Goal: Task Accomplishment & Management: Manage account settings

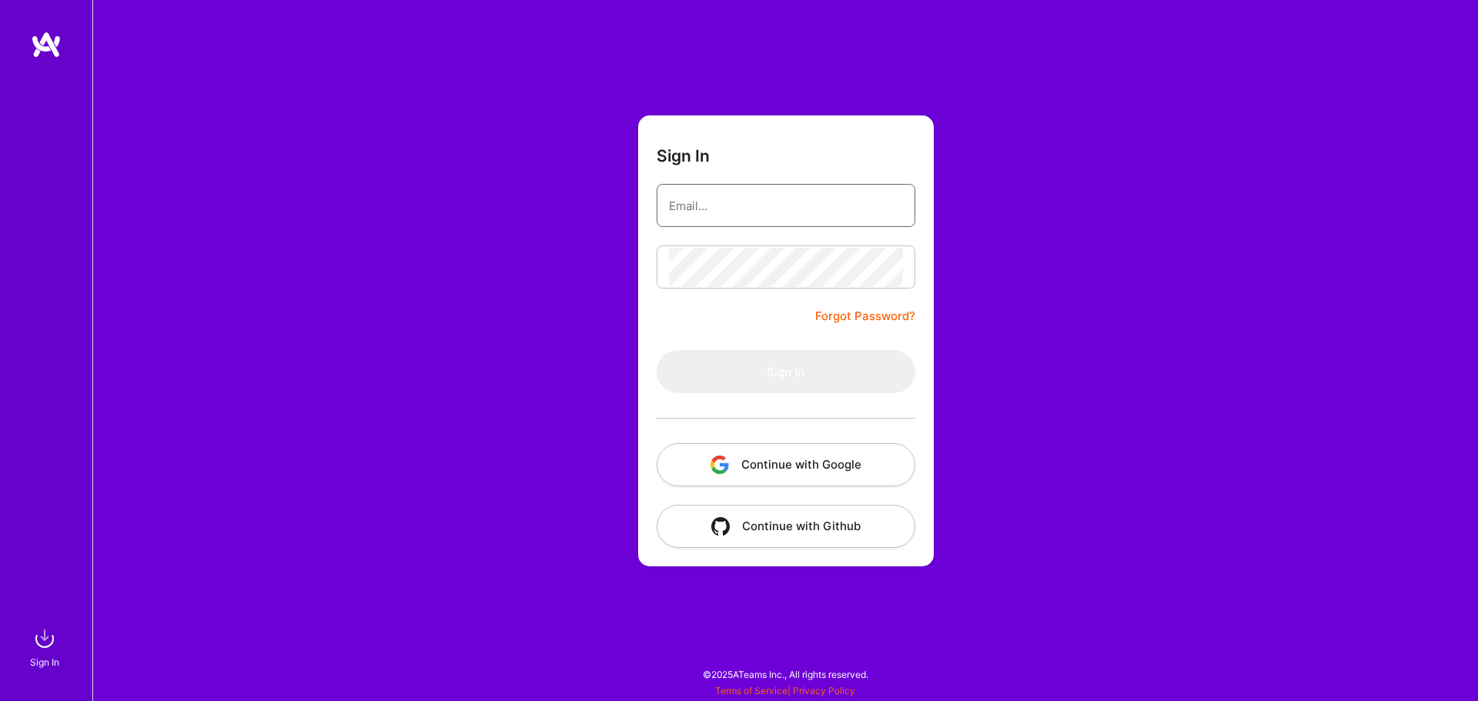
type input "[EMAIL_ADDRESS][DOMAIN_NAME]"
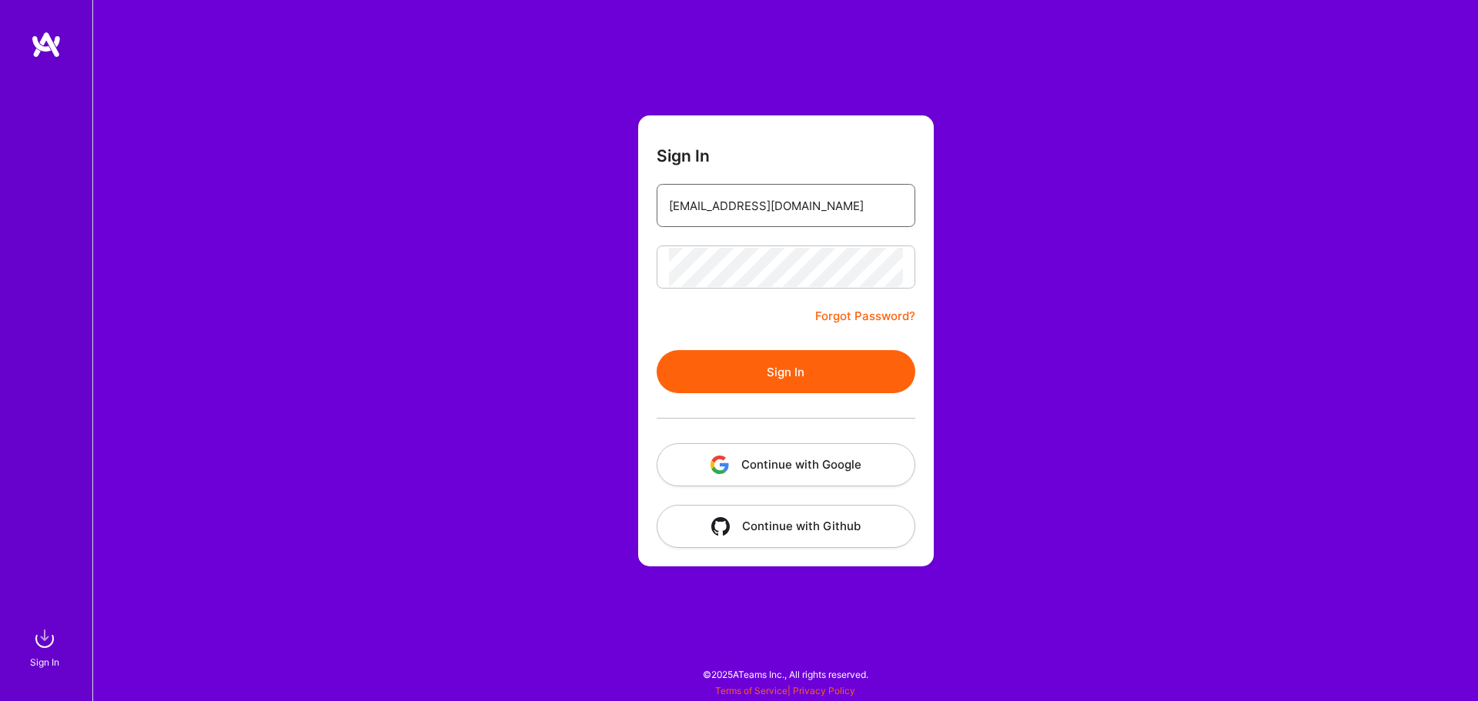
click at [798, 203] on input "[EMAIL_ADDRESS][DOMAIN_NAME]" at bounding box center [786, 205] width 234 height 39
click at [794, 373] on button "Sign In" at bounding box center [786, 371] width 259 height 43
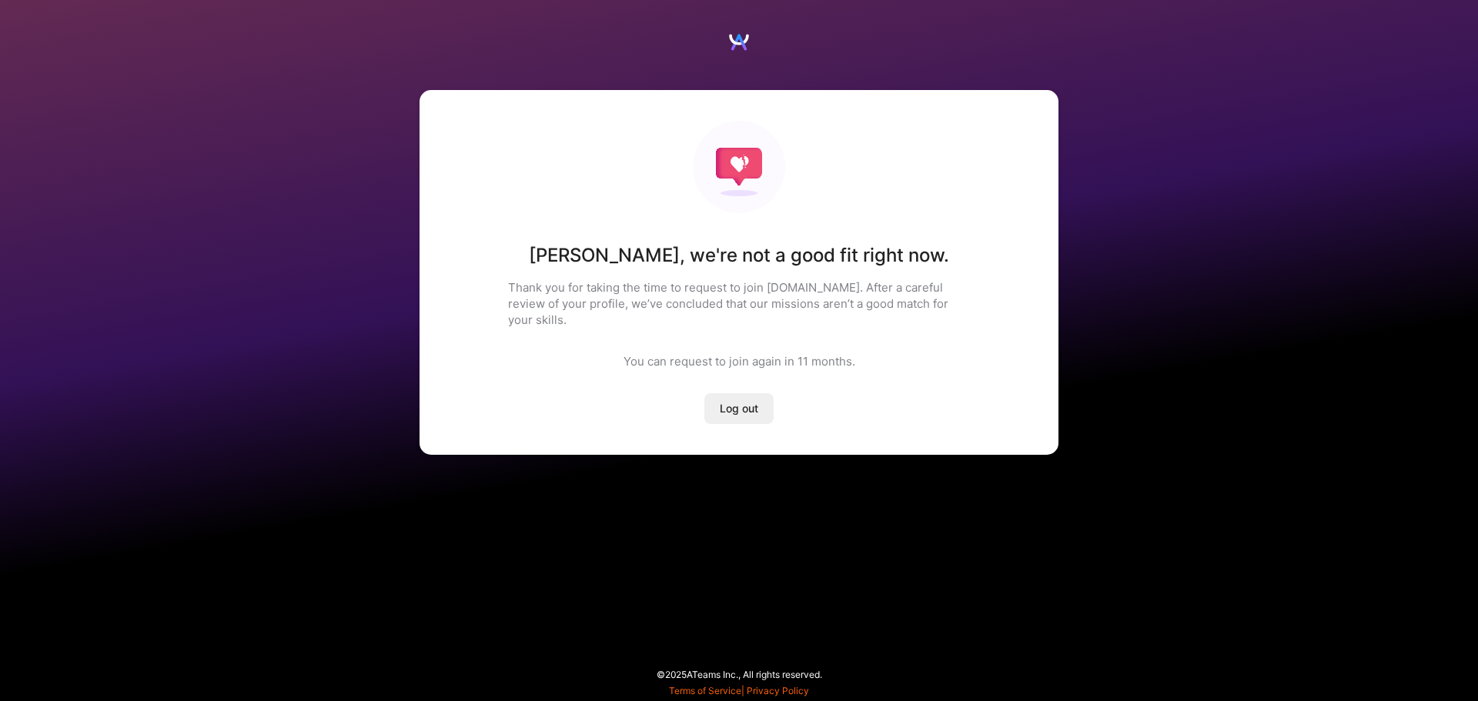
click at [1069, 266] on div "[PERSON_NAME] , we're not a good fit right now. Thank you for taking the time t…" at bounding box center [739, 248] width 1478 height 497
